Goal: Download file/media

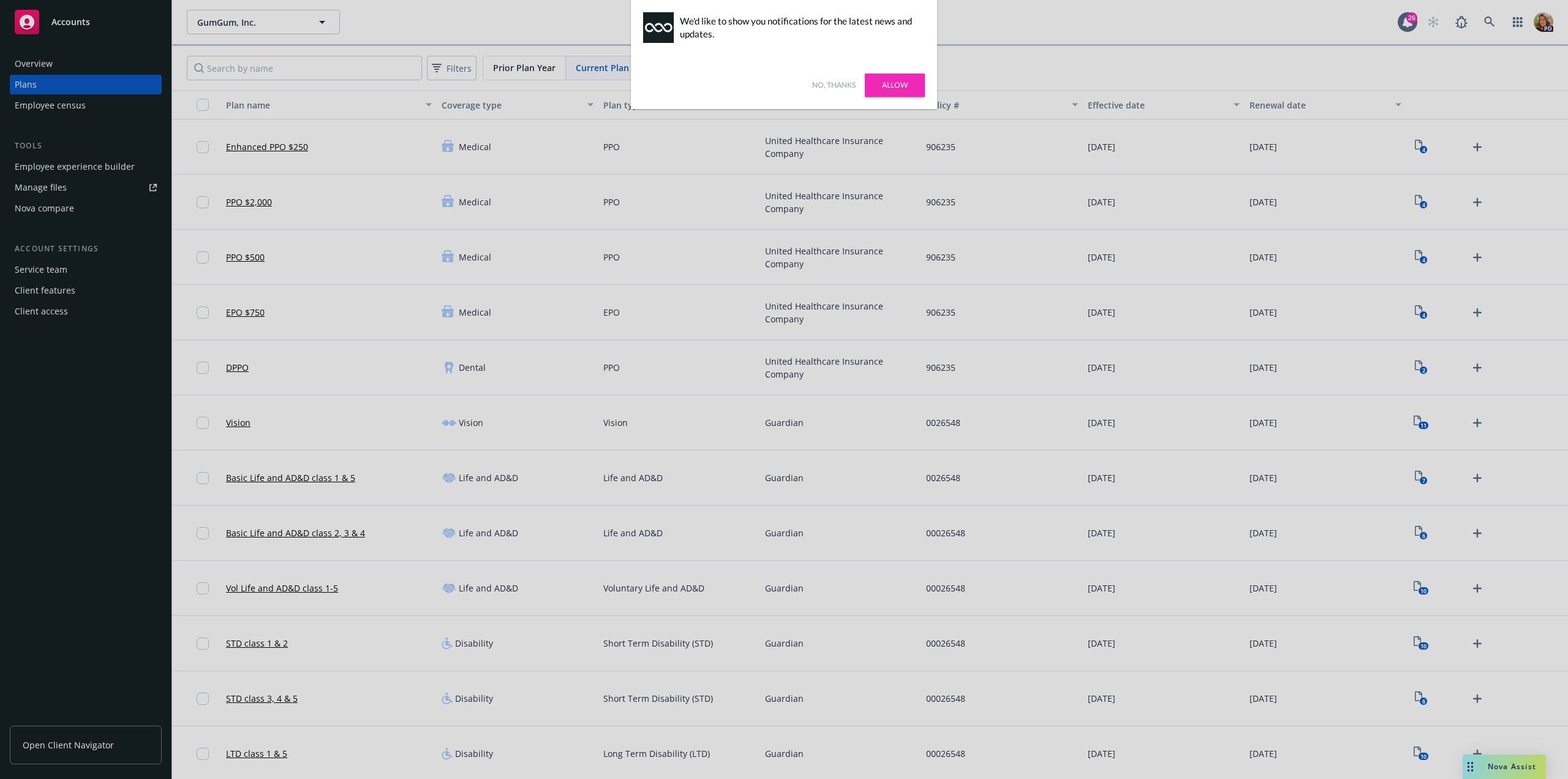
click at [845, 87] on link "No, thanks" at bounding box center [834, 85] width 44 height 11
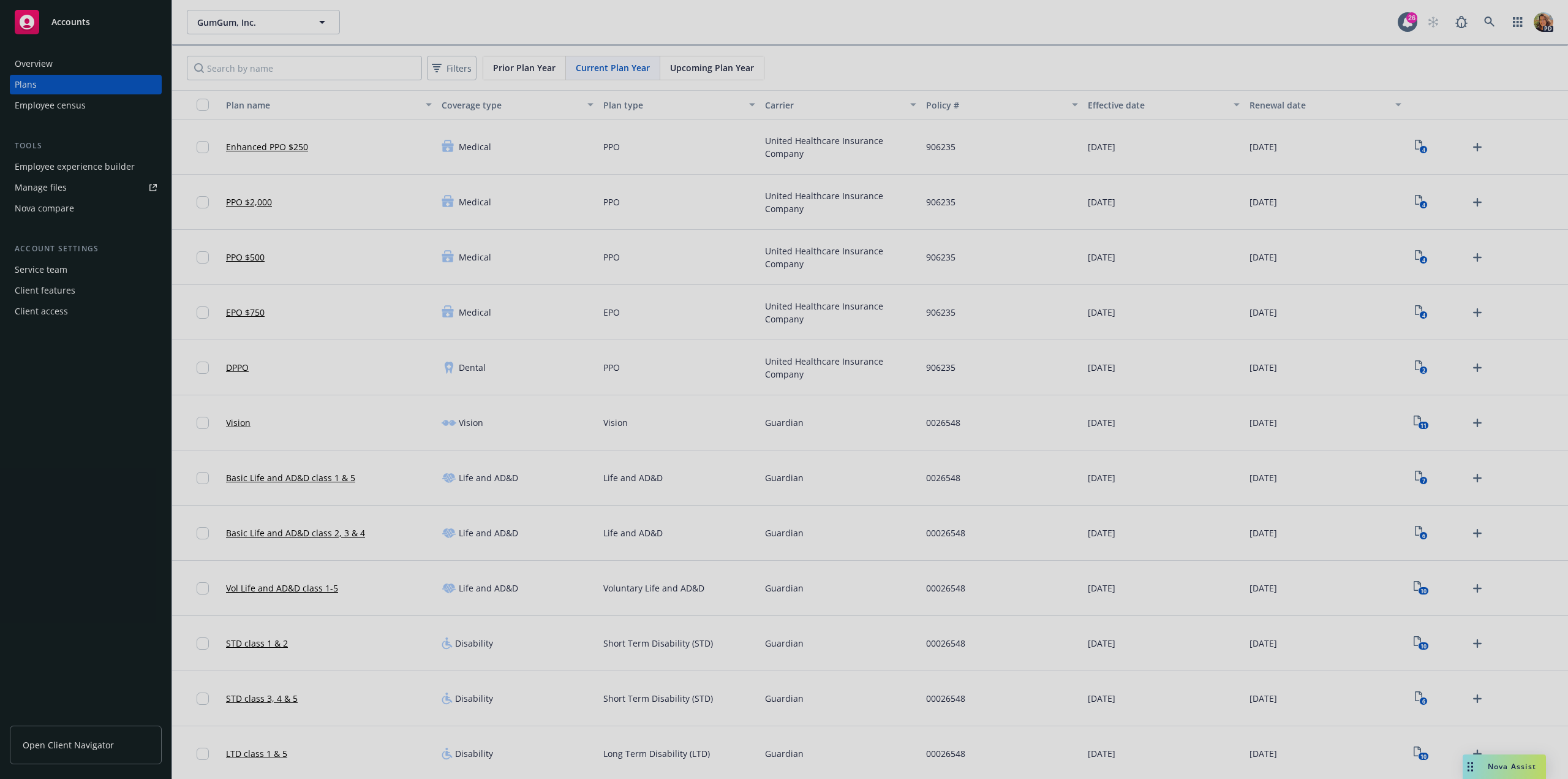
click at [45, 266] on div at bounding box center [784, 390] width 1568 height 779
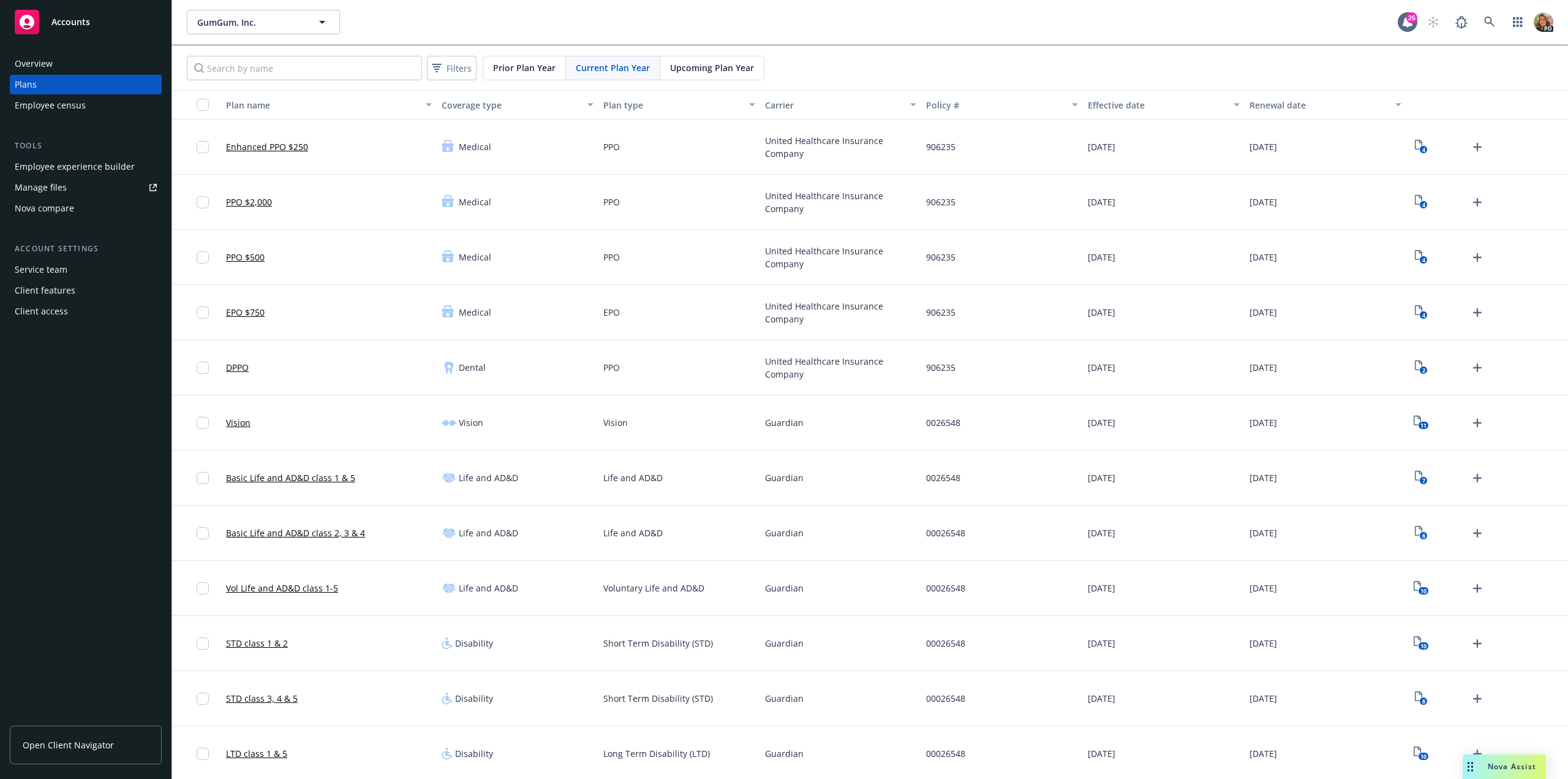
click at [58, 269] on div "Service team" at bounding box center [41, 270] width 53 height 20
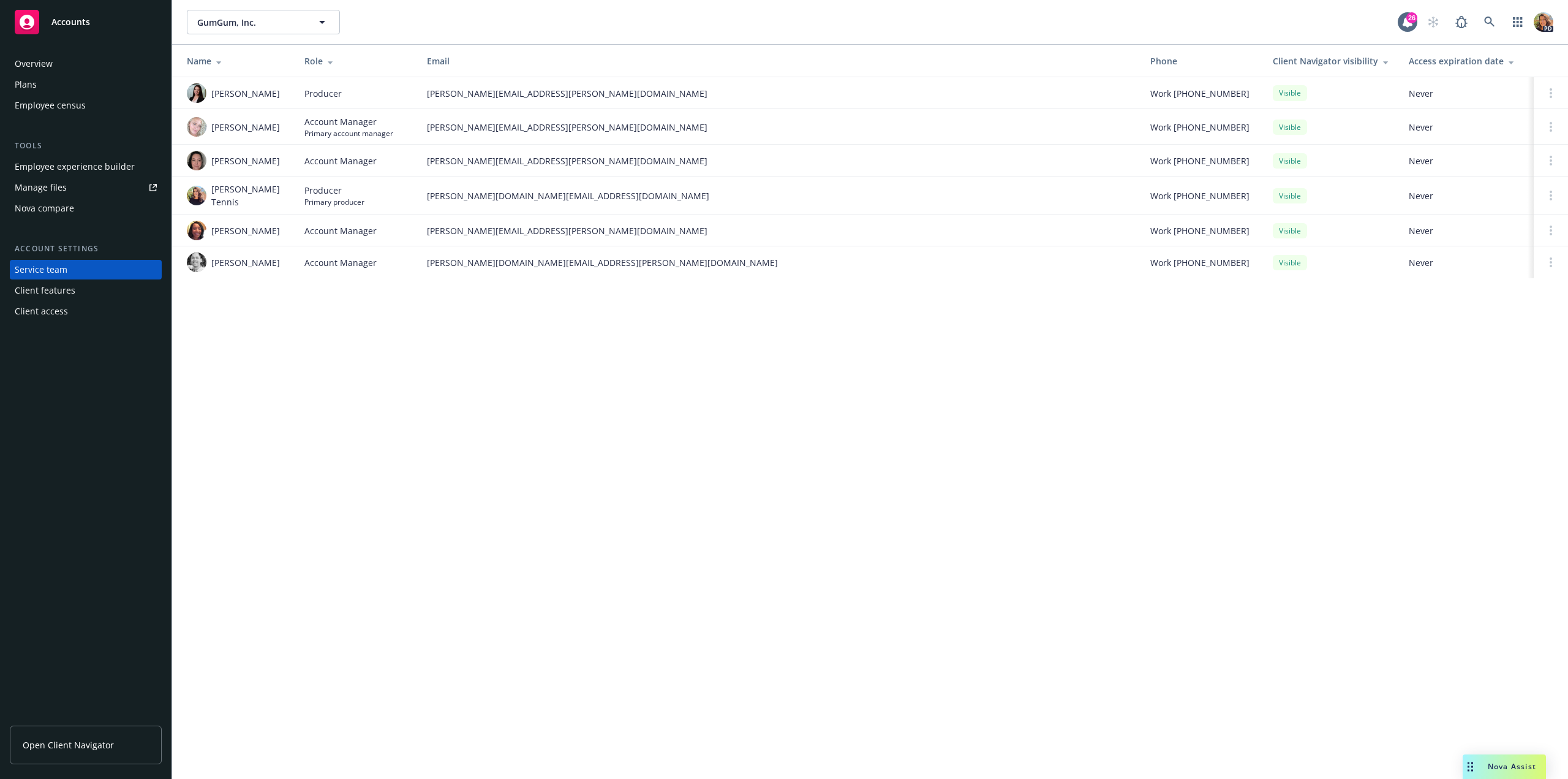
click at [60, 182] on div "Manage files" at bounding box center [41, 188] width 52 height 20
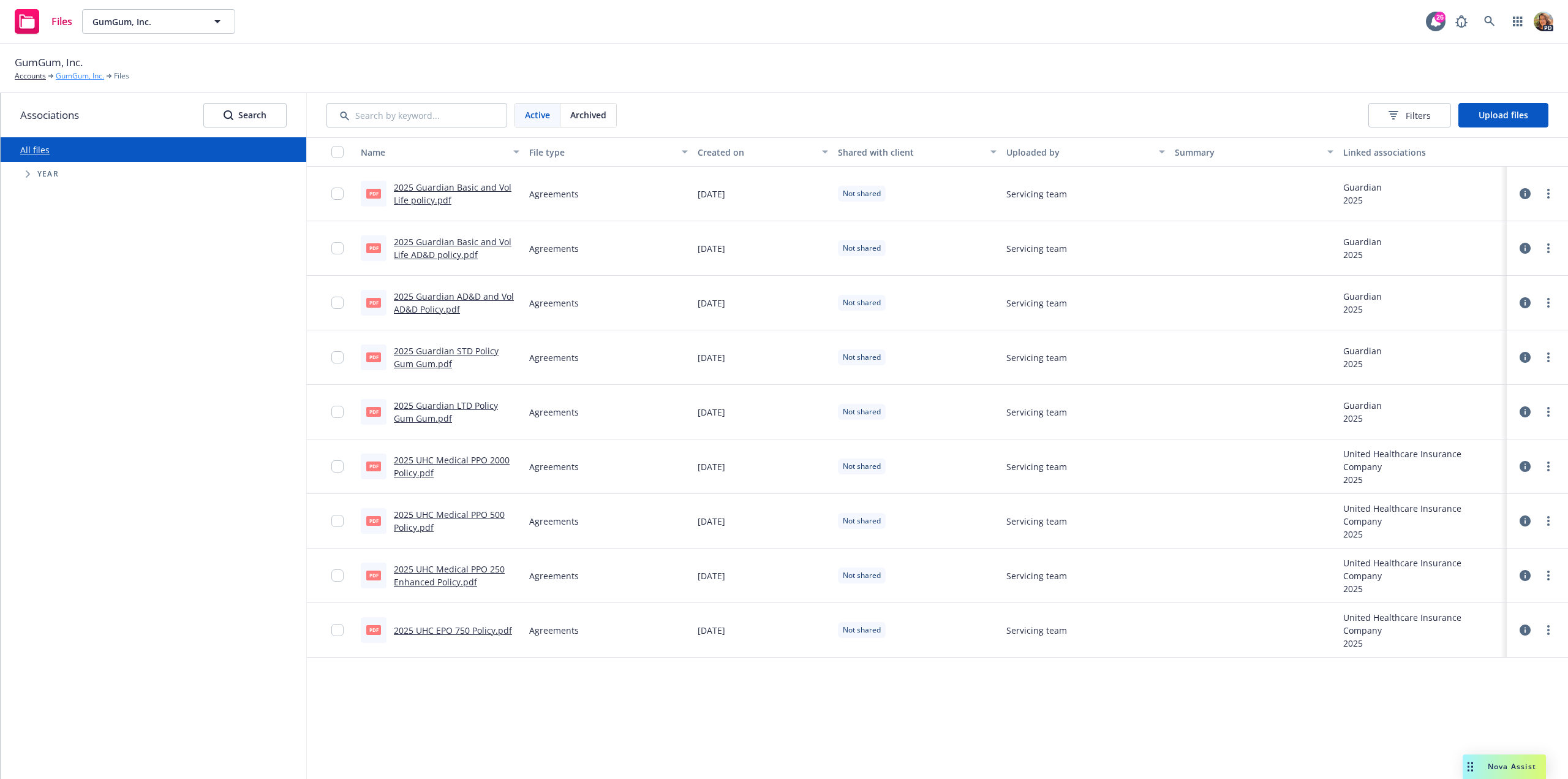
click at [76, 75] on link "GumGum, Inc." at bounding box center [80, 76] width 48 height 11
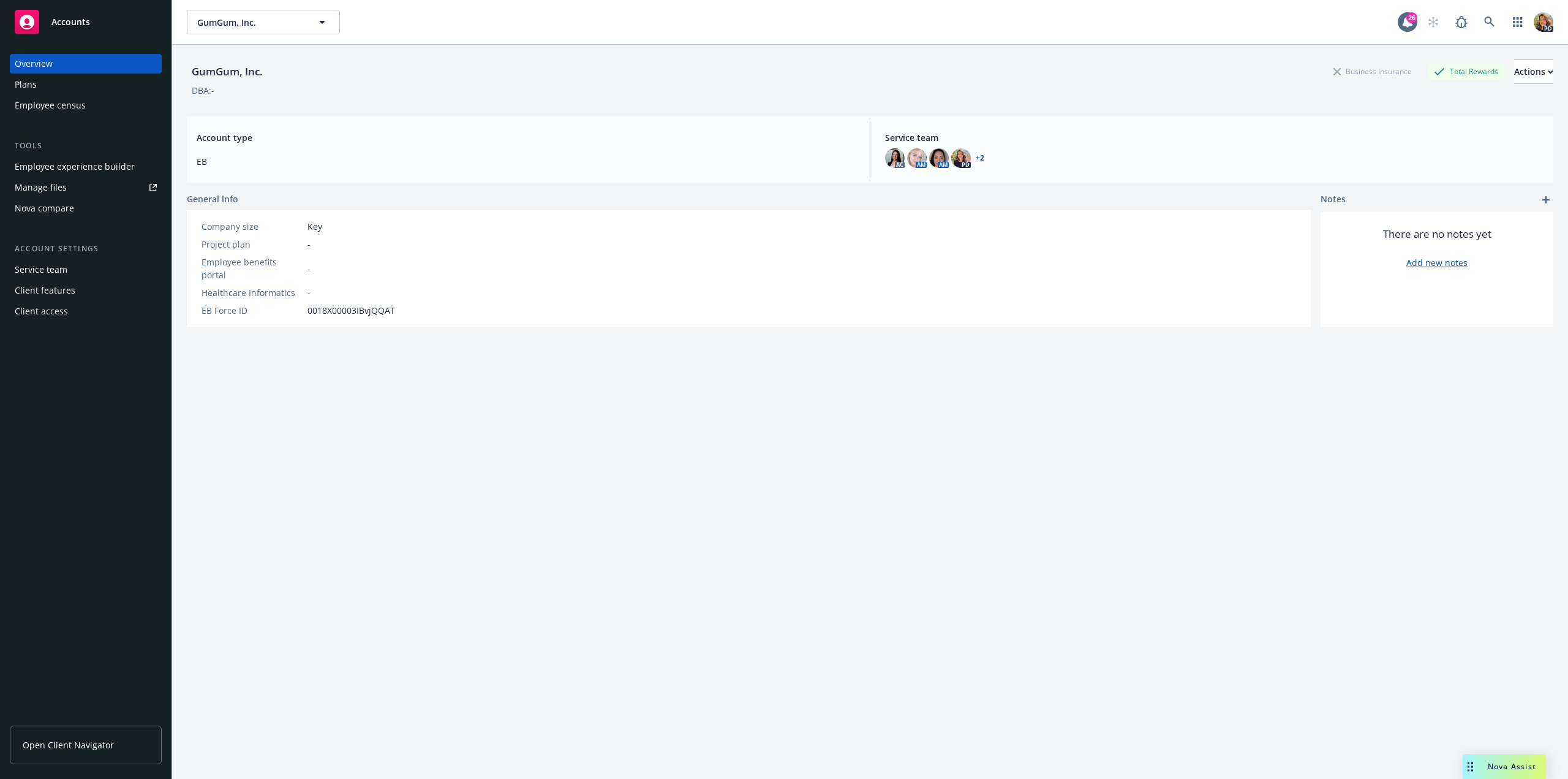
click at [36, 83] on div "Plans" at bounding box center [26, 85] width 22 height 20
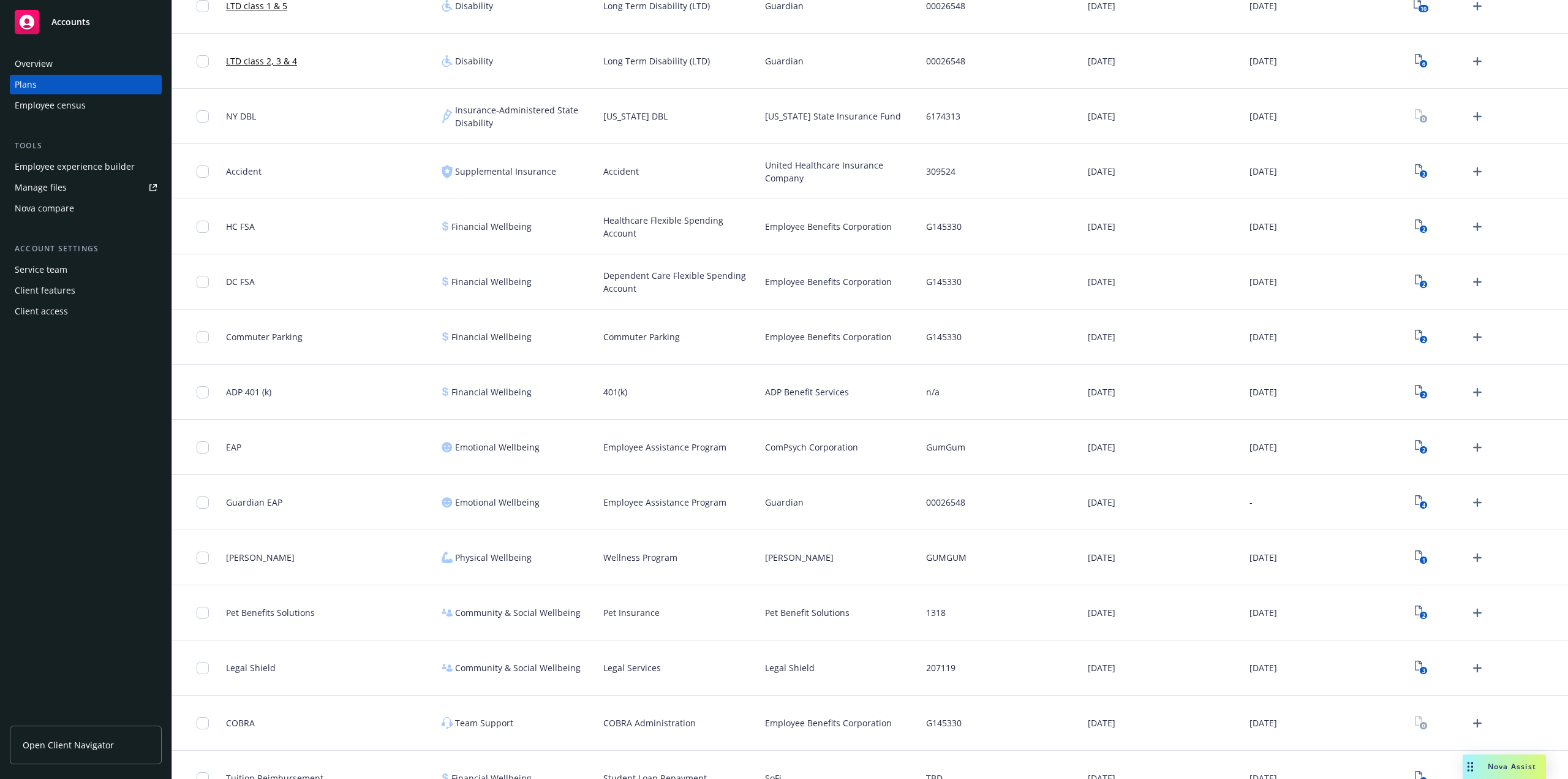
scroll to position [775, 0]
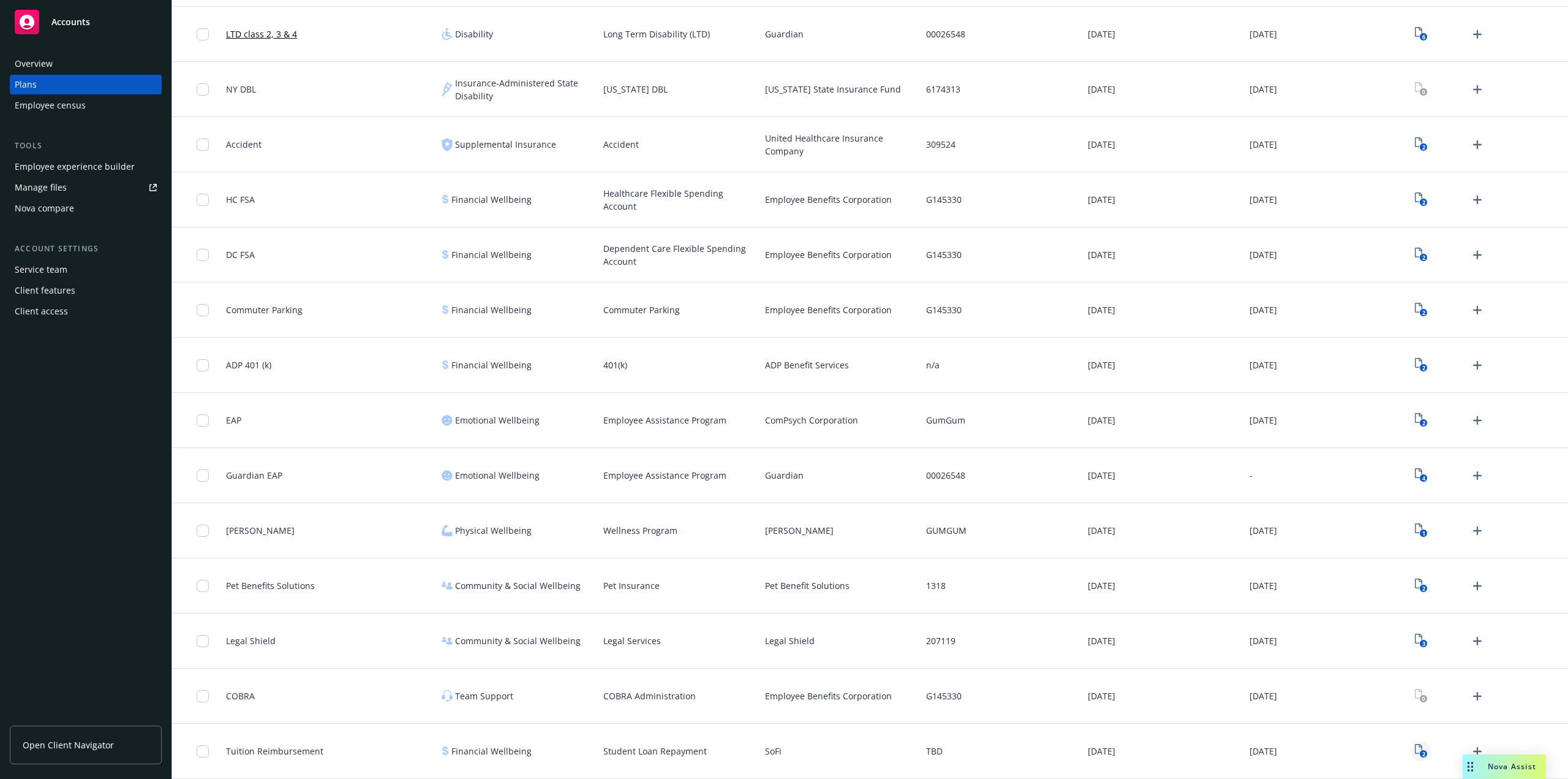
click at [1415, 747] on icon "View Plan Documents" at bounding box center [1418, 749] width 7 height 10
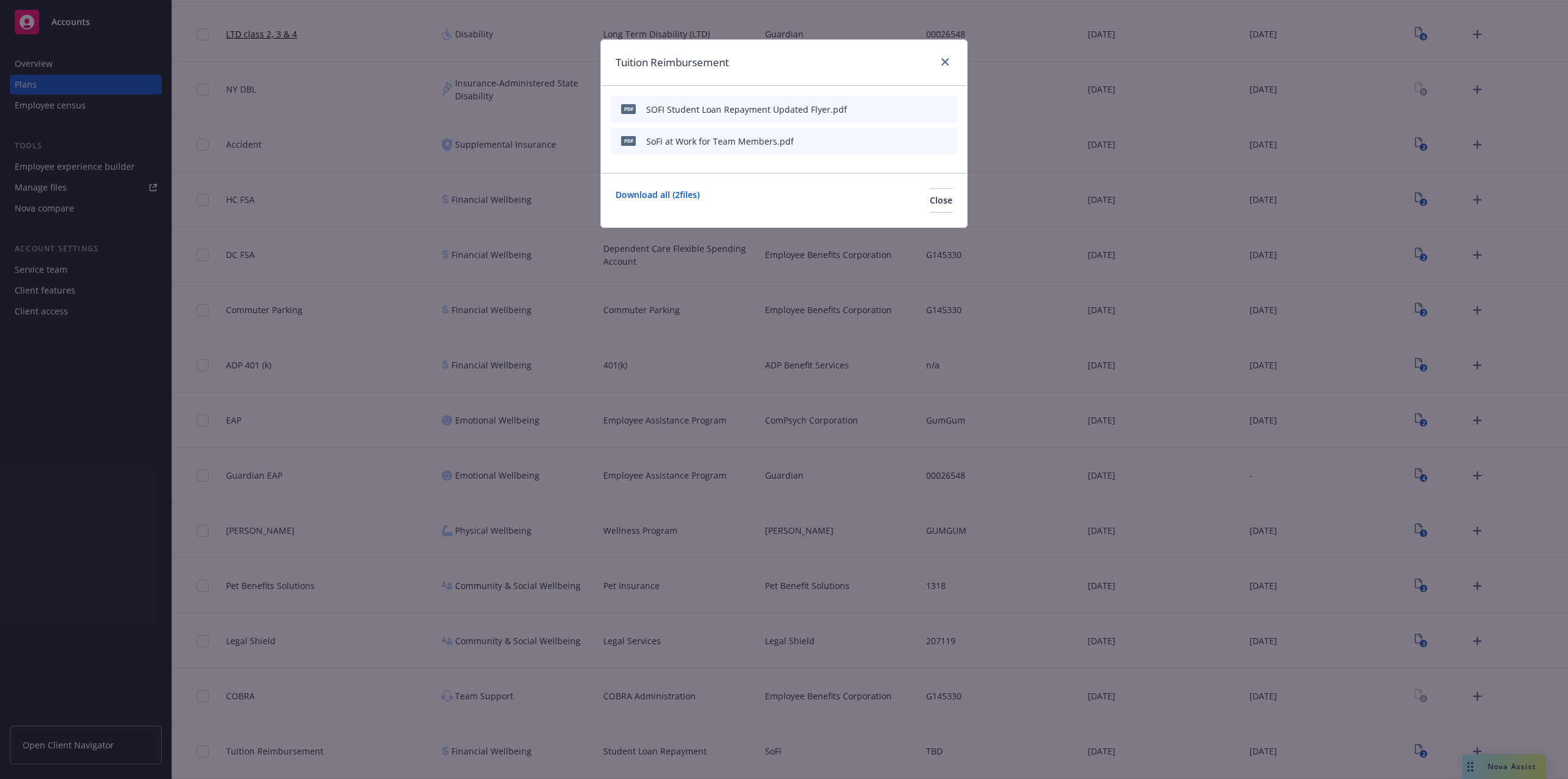
click at [775, 113] on div "SOFI Student Loan Repayment Updated Flyer.pdf" at bounding box center [746, 109] width 201 height 13
click at [912, 107] on div at bounding box center [919, 109] width 68 height 13
click at [904, 110] on icon "download file" at bounding box center [906, 109] width 10 height 10
